Goal: Task Accomplishment & Management: Use online tool/utility

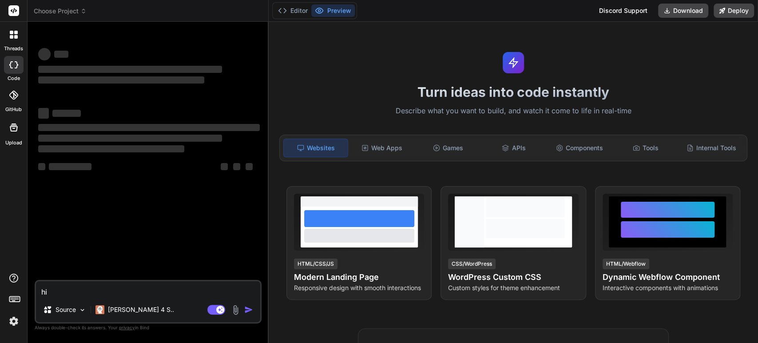
type textarea "x"
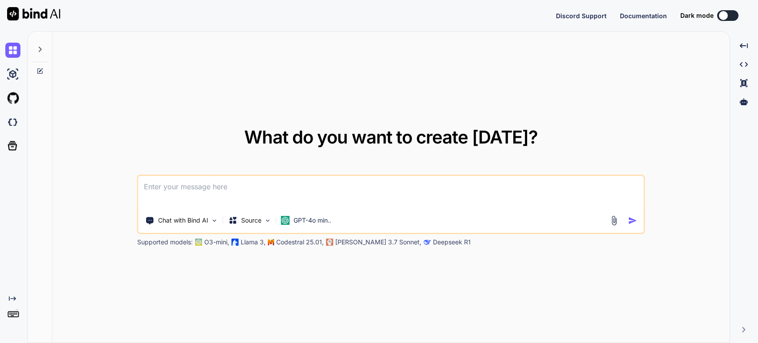
type textarea "x"
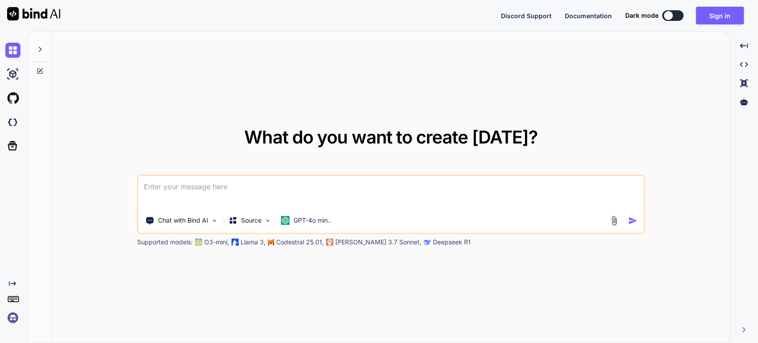
click at [193, 191] on textarea at bounding box center [391, 192] width 505 height 33
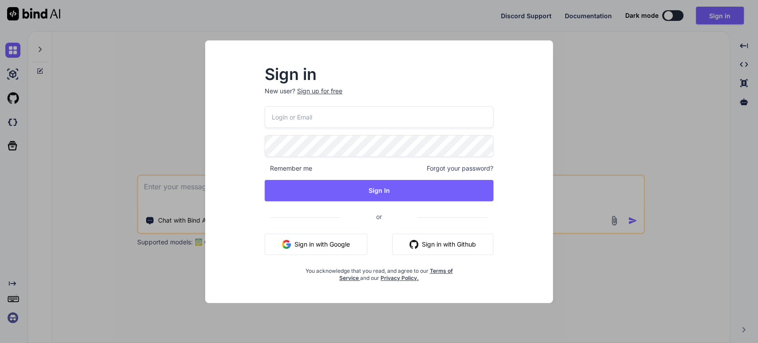
click at [328, 115] on input "email" at bounding box center [379, 117] width 229 height 22
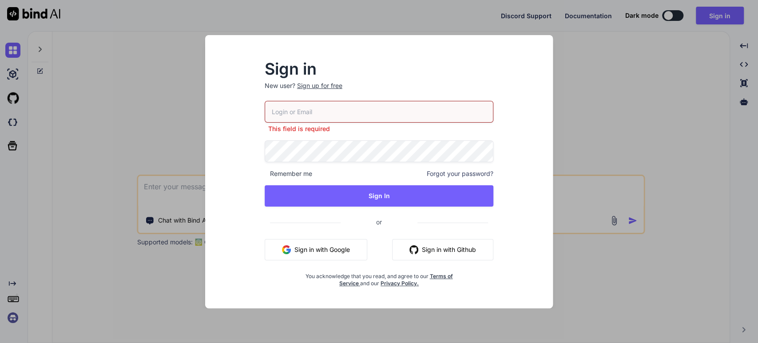
type input "[EMAIL_ADDRESS][DOMAIN_NAME]"
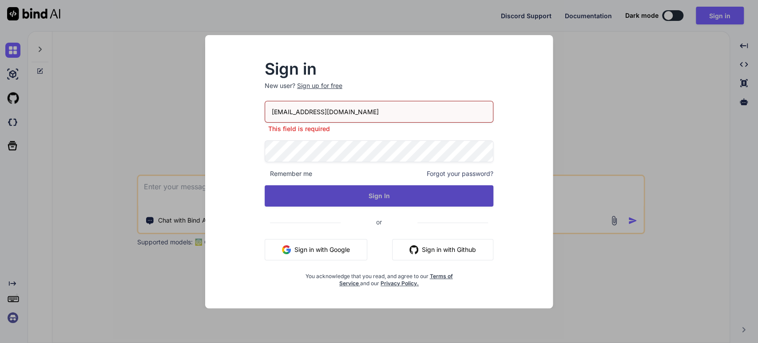
click at [372, 194] on button "Sign In" at bounding box center [379, 195] width 229 height 21
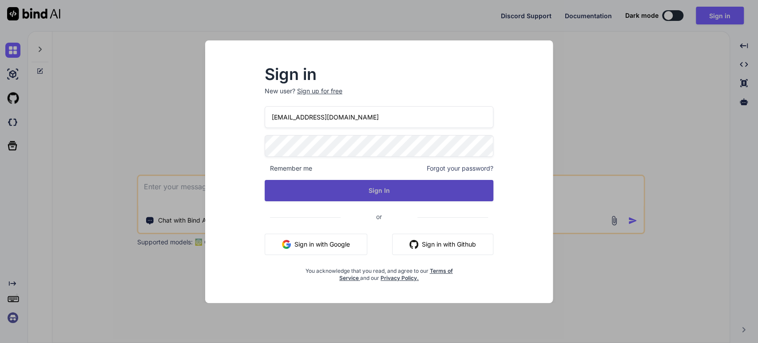
click at [372, 191] on button "Sign In" at bounding box center [379, 190] width 229 height 21
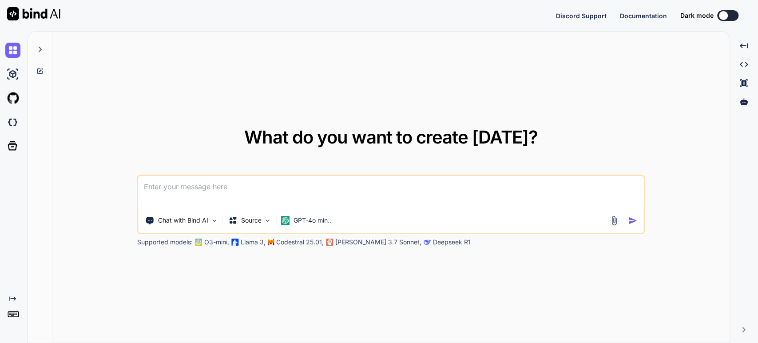
type textarea "x"
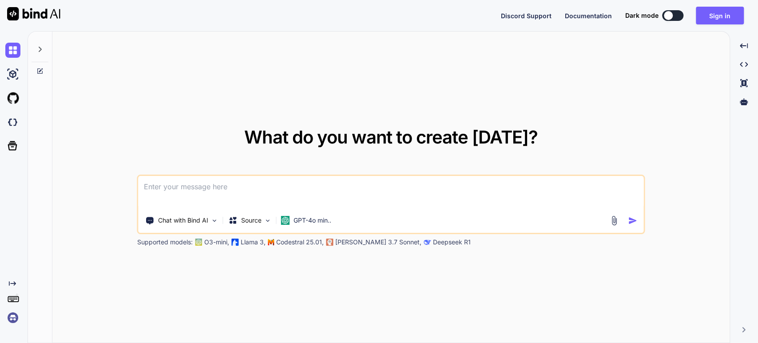
click at [11, 318] on img at bounding box center [12, 317] width 15 height 15
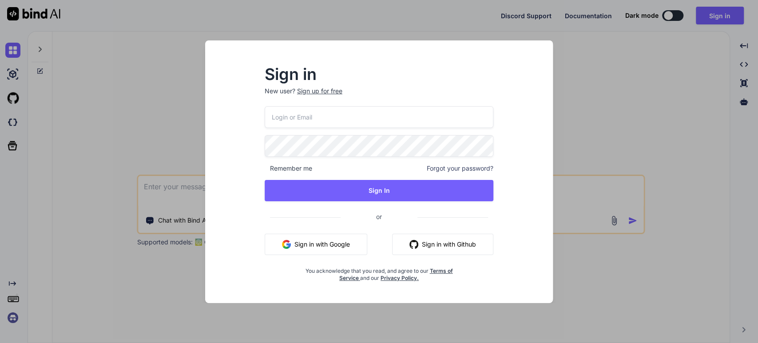
click at [345, 127] on input "email" at bounding box center [379, 117] width 229 height 22
type input "[EMAIL_ADDRESS][DOMAIN_NAME]"
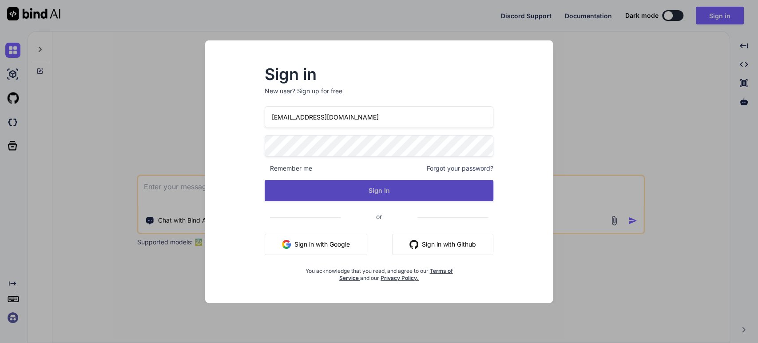
click at [397, 189] on button "Sign In" at bounding box center [379, 190] width 229 height 21
click at [384, 193] on button "Sign In" at bounding box center [379, 190] width 229 height 21
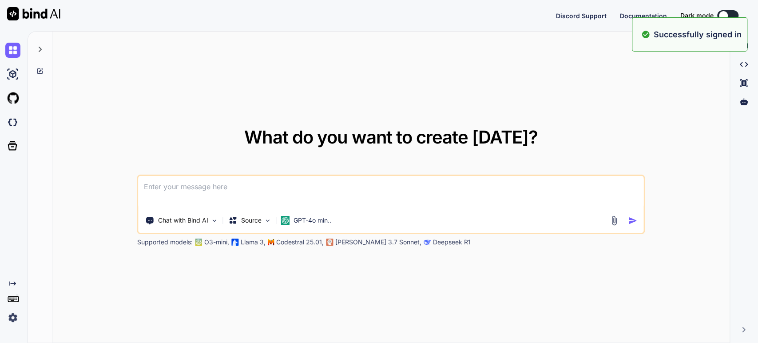
click at [40, 55] on div at bounding box center [40, 47] width 17 height 31
type textarea "x"
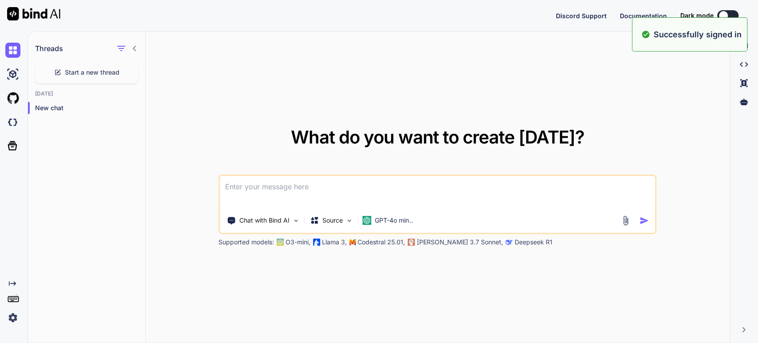
click at [239, 186] on textarea at bounding box center [437, 192] width 435 height 33
type textarea "d"
type textarea "x"
type textarea "dd"
type textarea "x"
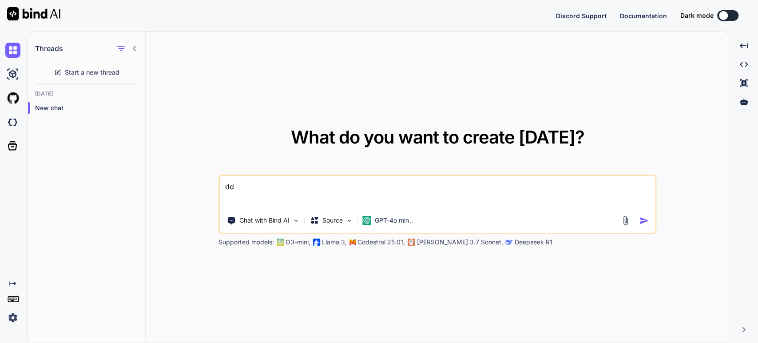
type textarea "dd"
click at [633, 220] on div at bounding box center [636, 220] width 32 height 10
click at [642, 219] on img "button" at bounding box center [643, 220] width 9 height 9
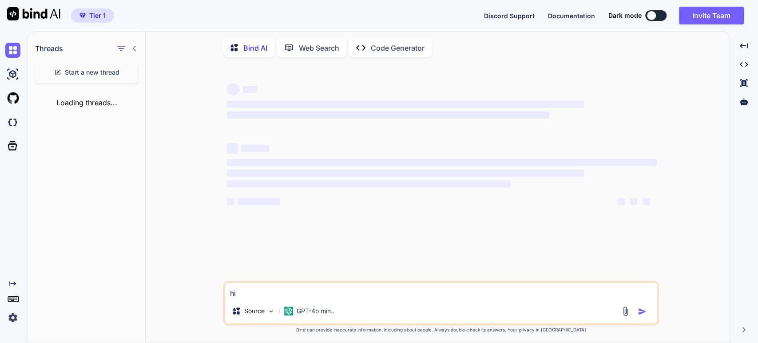
type textarea "x"
